Goal: Transaction & Acquisition: Purchase product/service

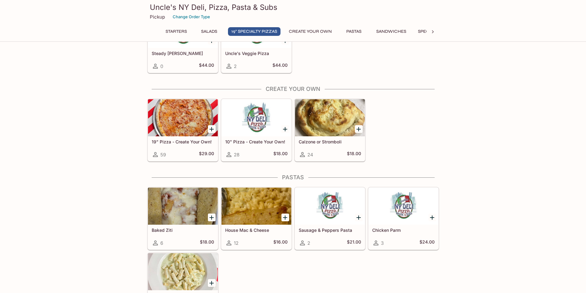
scroll to position [494, 0]
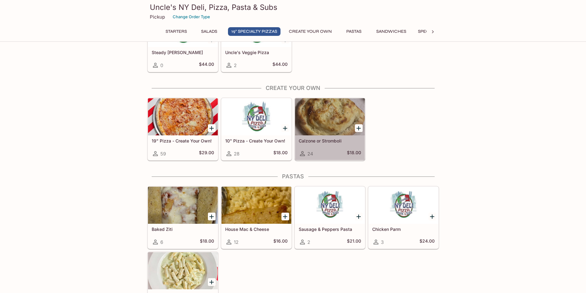
click at [288, 142] on h5 "Calzone or Stromboli" at bounding box center [330, 140] width 62 height 5
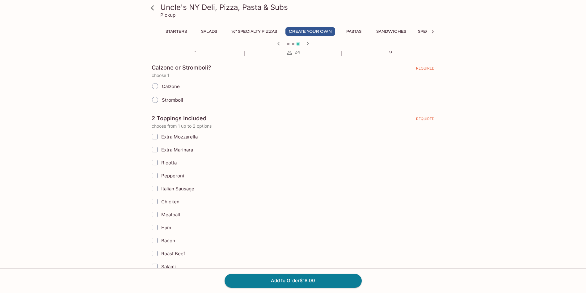
scroll to position [62, 0]
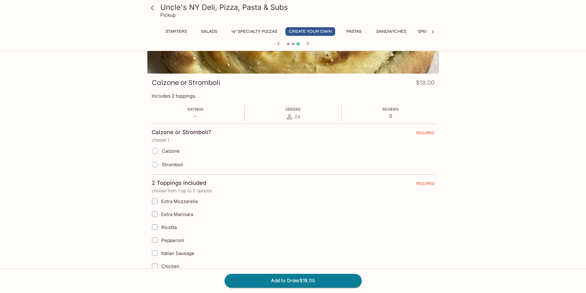
click at [171, 145] on label "Calzone" at bounding box center [164, 151] width 32 height 14
click at [162, 145] on input "Calzone" at bounding box center [155, 150] width 13 height 13
radio input "true"
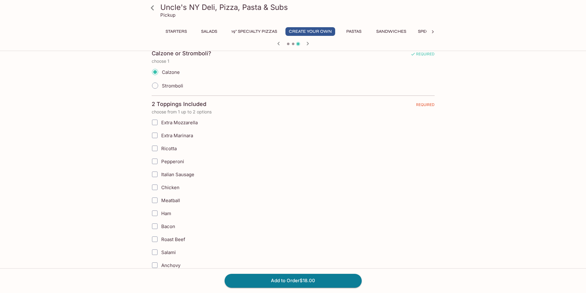
scroll to position [185, 0]
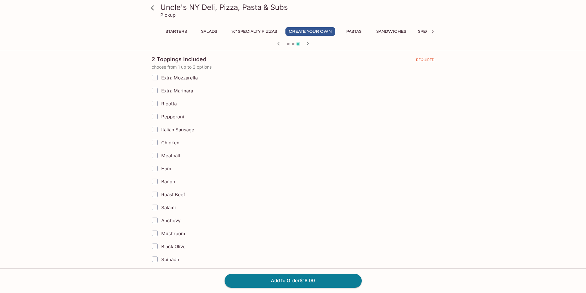
click at [170, 182] on span "Bacon" at bounding box center [168, 182] width 14 height 6
click at [161, 182] on input "Bacon" at bounding box center [155, 181] width 12 height 12
checkbox input "true"
click at [182, 117] on span "Pepperoni" at bounding box center [172, 117] width 23 height 6
click at [161, 117] on input "Pepperoni" at bounding box center [155, 116] width 12 height 12
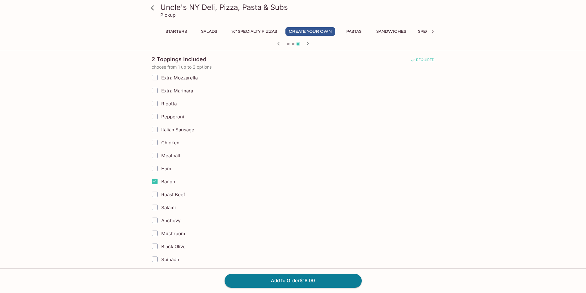
checkbox input "true"
click at [288, 282] on button "Add to Order $18.00" at bounding box center [293, 281] width 137 height 14
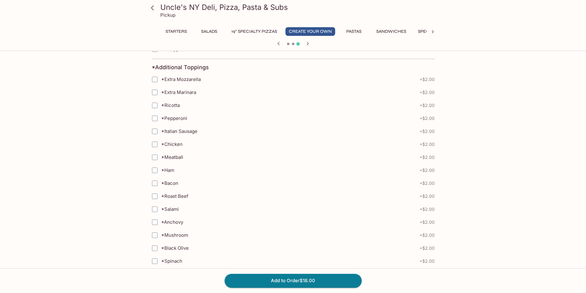
scroll to position [578, 0]
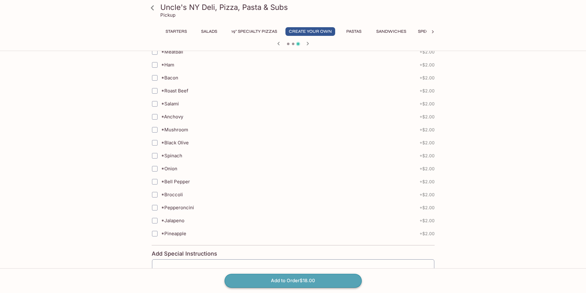
click at [288, 275] on button "Add to Order $18.00" at bounding box center [293, 281] width 137 height 14
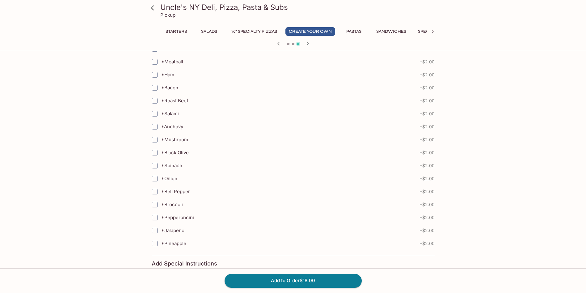
scroll to position [68, 0]
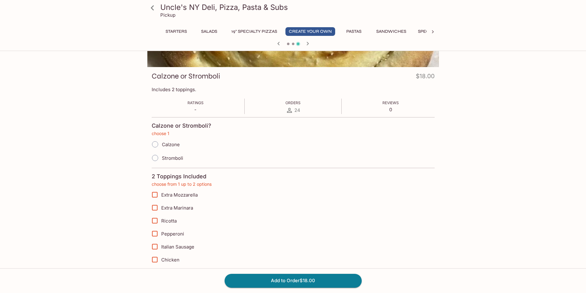
click at [174, 141] on label "Calzone" at bounding box center [164, 144] width 32 height 14
click at [162, 141] on input "Calzone" at bounding box center [155, 144] width 13 height 13
radio input "true"
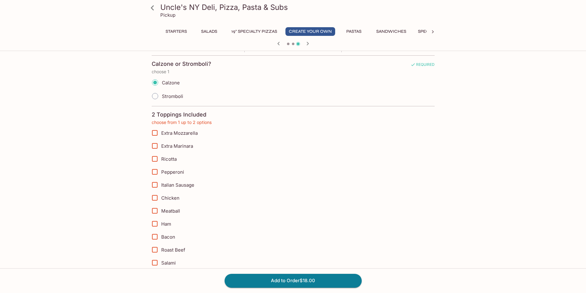
click at [173, 173] on span "Pepperoni" at bounding box center [172, 172] width 23 height 6
click at [161, 173] on input "Pepperoni" at bounding box center [155, 172] width 12 height 12
checkbox input "true"
click at [170, 237] on span "Bacon" at bounding box center [168, 237] width 14 height 6
click at [161, 237] on input "Bacon" at bounding box center [155, 236] width 12 height 12
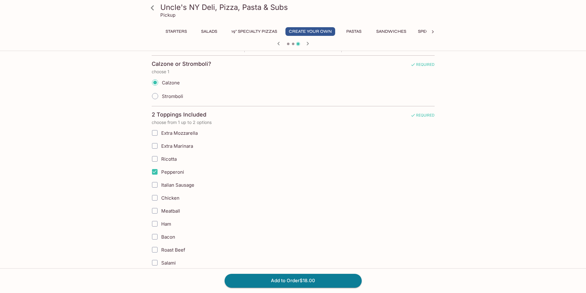
checkbox input "true"
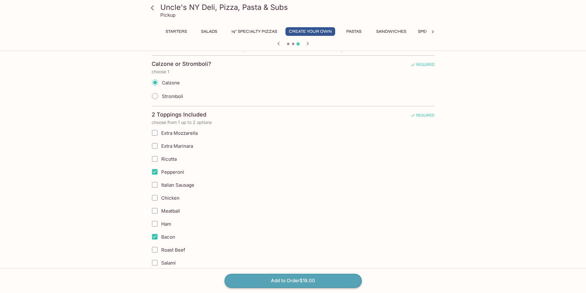
click at [288, 277] on button "Add to Order $18.00" at bounding box center [293, 281] width 137 height 14
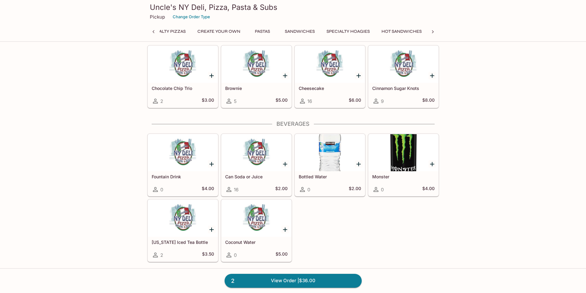
scroll to position [0, 125]
click at [249, 191] on div "16 $2.00" at bounding box center [256, 189] width 62 height 7
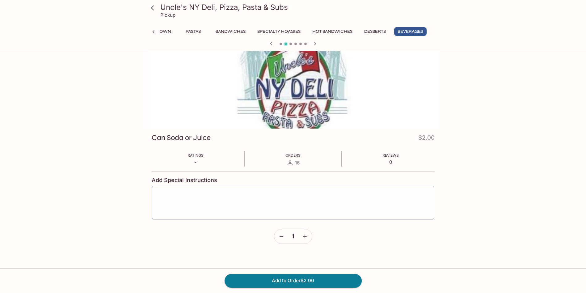
scroll to position [53, 0]
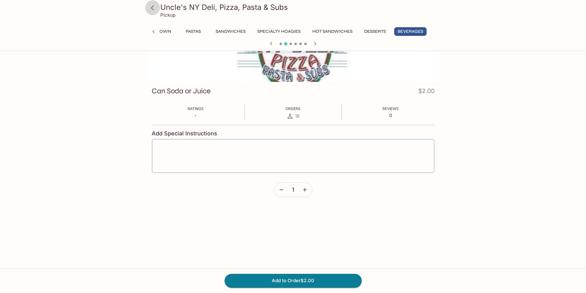
click at [153, 9] on icon at bounding box center [152, 7] width 11 height 11
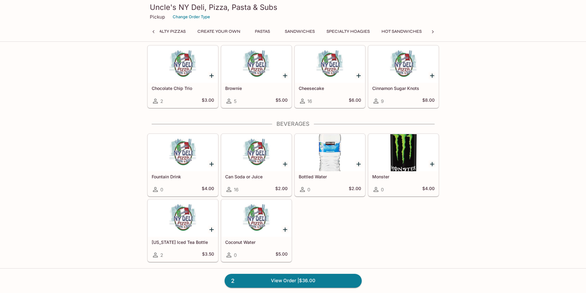
scroll to position [0, 125]
click at [184, 220] on div at bounding box center [183, 218] width 70 height 37
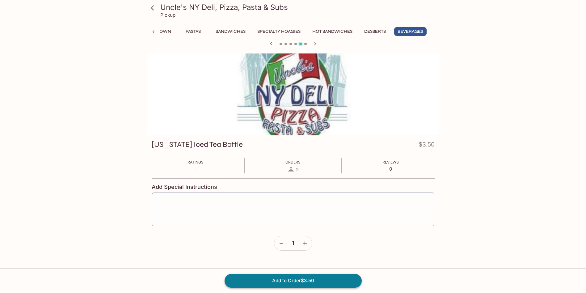
click at [288, 282] on button "Add to Order $3.50" at bounding box center [293, 281] width 137 height 14
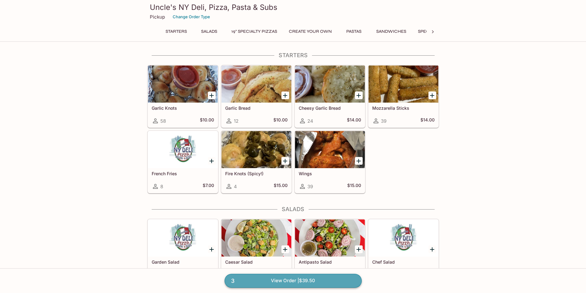
click at [288, 280] on link "3 View Order | $39.50" at bounding box center [293, 281] width 137 height 14
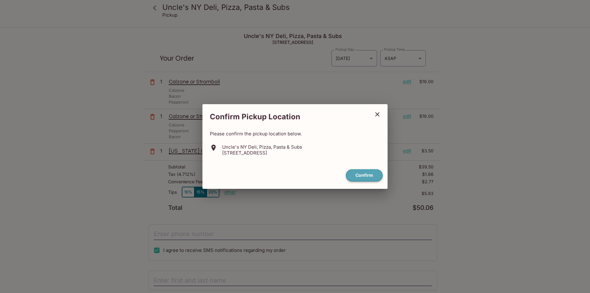
click at [288, 175] on button "Confirm" at bounding box center [364, 175] width 37 height 12
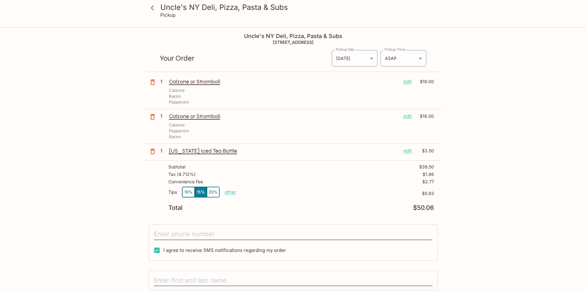
click at [156, 117] on icon "button" at bounding box center [152, 116] width 7 height 7
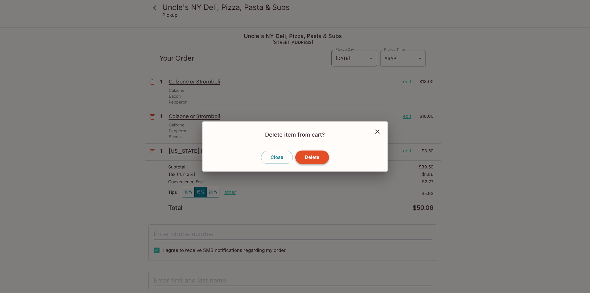
click at [288, 158] on button "Delete" at bounding box center [313, 157] width 34 height 14
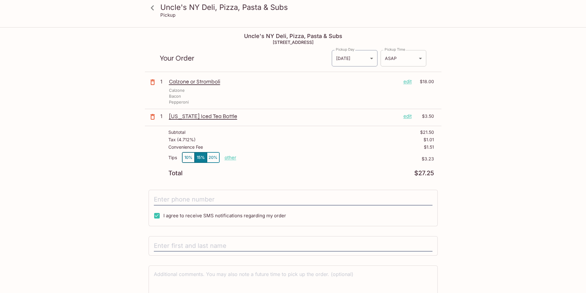
click at [288, 57] on body "Uncle's NY Deli, Pizza, Pasta & Subs Pickup Uncle's NY Deli, Pizza, Pasta & Sub…" at bounding box center [293, 174] width 586 height 293
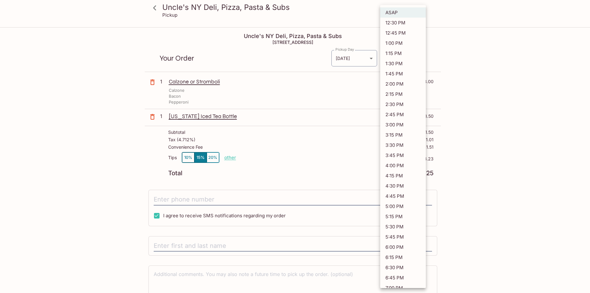
click at [288, 19] on li "12:30 PM" at bounding box center [403, 23] width 46 height 10
type input "2025-10-12T22:30:05.000000Z"
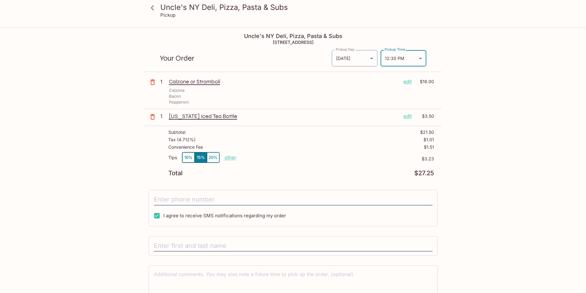
scroll to position [30, 0]
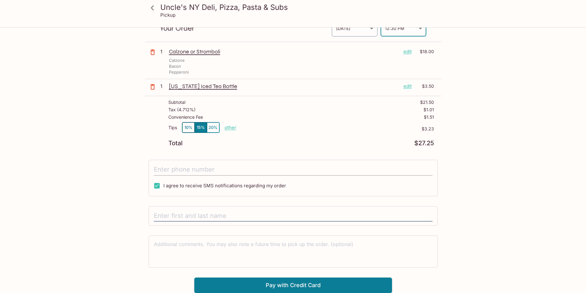
click at [229, 165] on input "tel" at bounding box center [293, 170] width 279 height 12
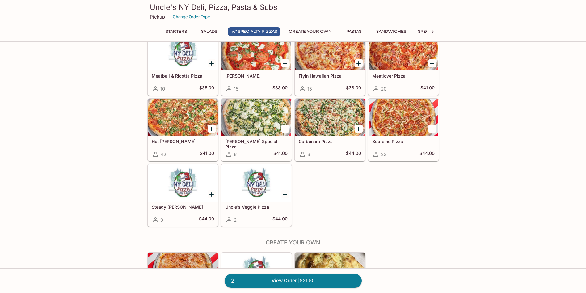
scroll to position [494, 0]
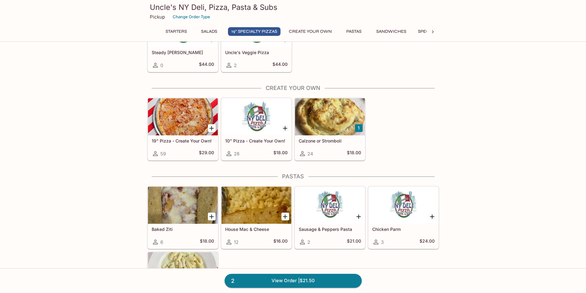
click at [324, 128] on div at bounding box center [330, 116] width 70 height 37
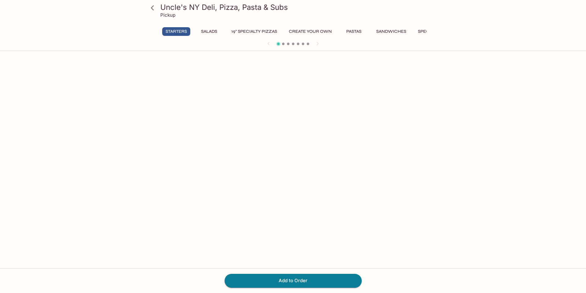
scroll to position [53, 0]
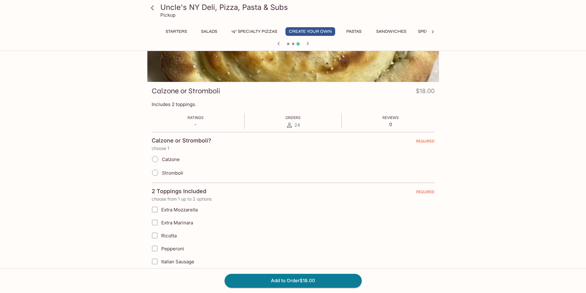
click at [172, 157] on span "Calzone" at bounding box center [171, 159] width 18 height 6
click at [162, 157] on input "Calzone" at bounding box center [155, 159] width 13 height 13
radio input "true"
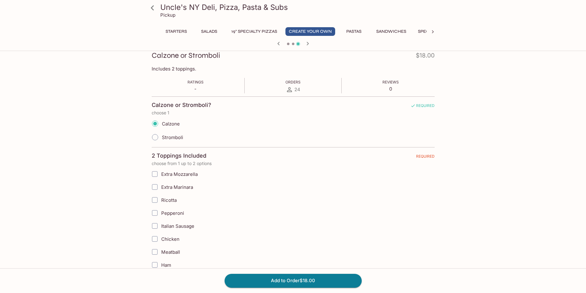
scroll to position [93, 0]
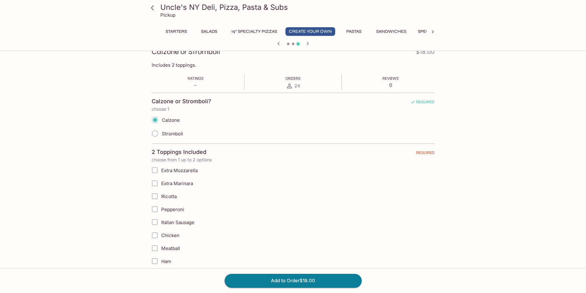
click at [171, 205] on label "Pepperoni" at bounding box center [261, 209] width 227 height 13
click at [161, 205] on input "Pepperoni" at bounding box center [155, 209] width 12 height 12
checkbox input "true"
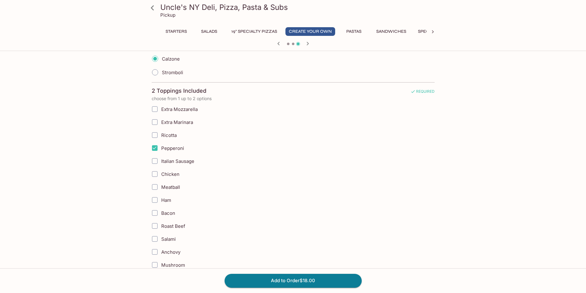
scroll to position [154, 0]
click at [167, 208] on label "Bacon" at bounding box center [261, 212] width 227 height 13
click at [161, 208] on input "Bacon" at bounding box center [155, 212] width 12 height 12
checkbox input "true"
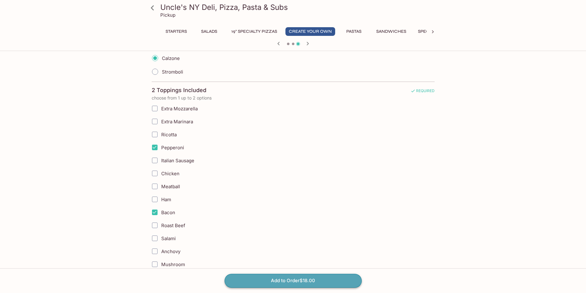
click at [255, 278] on button "Add to Order $18.00" at bounding box center [293, 281] width 137 height 14
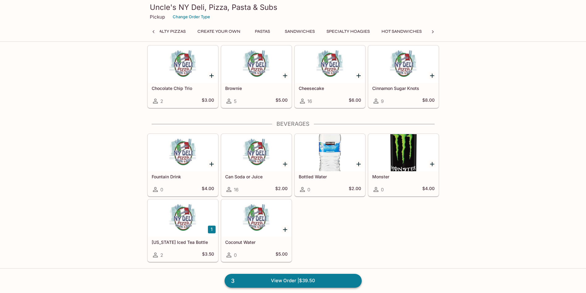
scroll to position [0, 125]
click at [272, 277] on link "3 View Order | $39.50" at bounding box center [293, 281] width 137 height 14
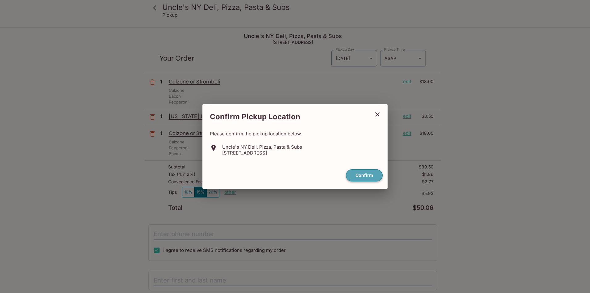
click at [361, 174] on button "Confirm" at bounding box center [364, 175] width 37 height 12
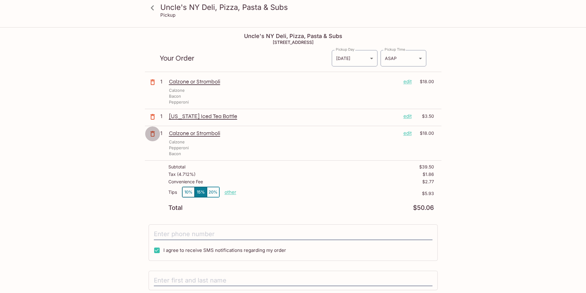
click at [154, 132] on icon "button" at bounding box center [152, 134] width 4 height 6
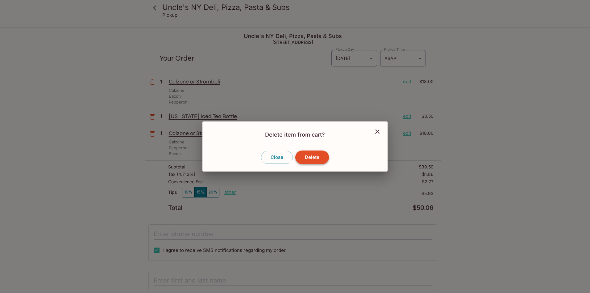
click at [309, 159] on button "Delete" at bounding box center [313, 157] width 34 height 14
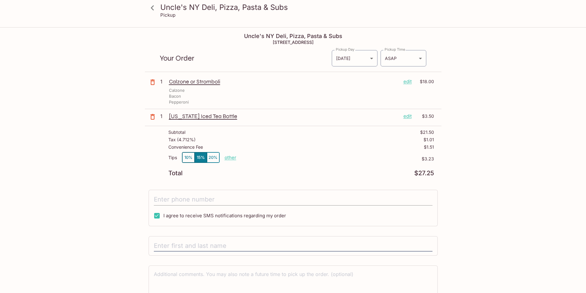
click at [222, 200] on input "tel" at bounding box center [293, 200] width 279 height 12
type input "[PHONE_NUMBER]"
click at [225, 242] on input "text" at bounding box center [293, 246] width 279 height 12
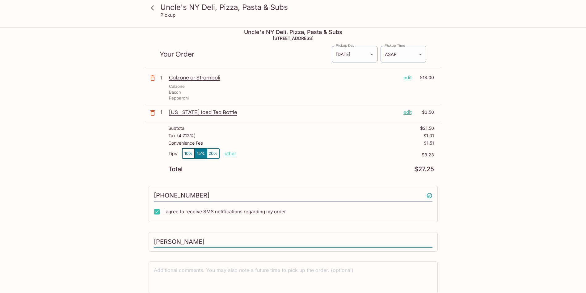
scroll to position [30, 0]
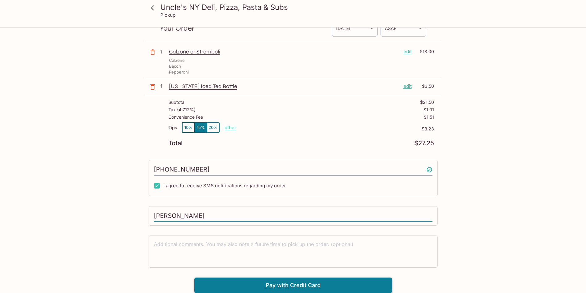
type input "[PERSON_NAME]"
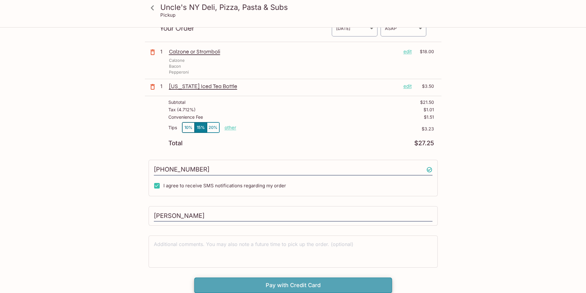
click at [283, 284] on button "Pay with Credit Card" at bounding box center [293, 284] width 198 height 15
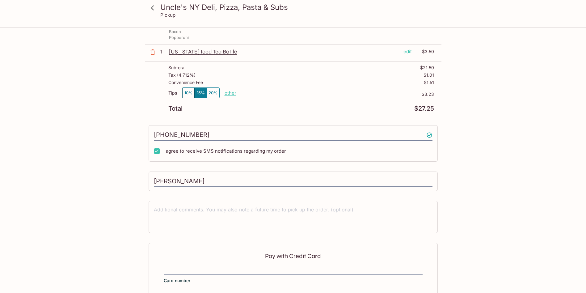
scroll to position [95, 0]
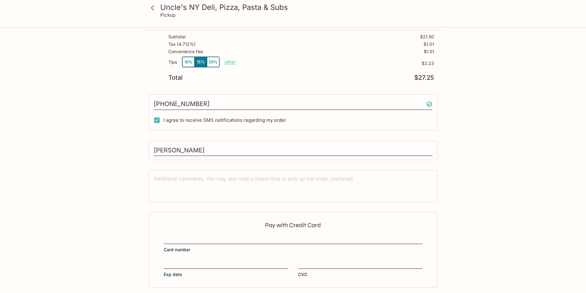
click at [239, 230] on div "Pay with Credit Card Card number Exp date CVC" at bounding box center [293, 249] width 289 height 75
click at [232, 251] on label "Card number" at bounding box center [293, 243] width 259 height 17
click at [232, 236] on input "Card number" at bounding box center [293, 236] width 259 height 0
click at [225, 234] on div "Pay with Credit Card Card number Exp date CVC" at bounding box center [293, 249] width 289 height 75
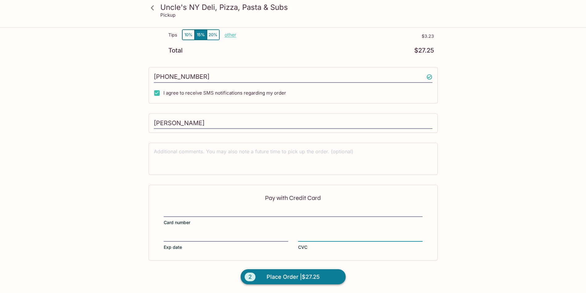
click at [285, 270] on button "2 Place Order | $27.25" at bounding box center [293, 276] width 105 height 15
